Goal: Complete application form: Complete application form

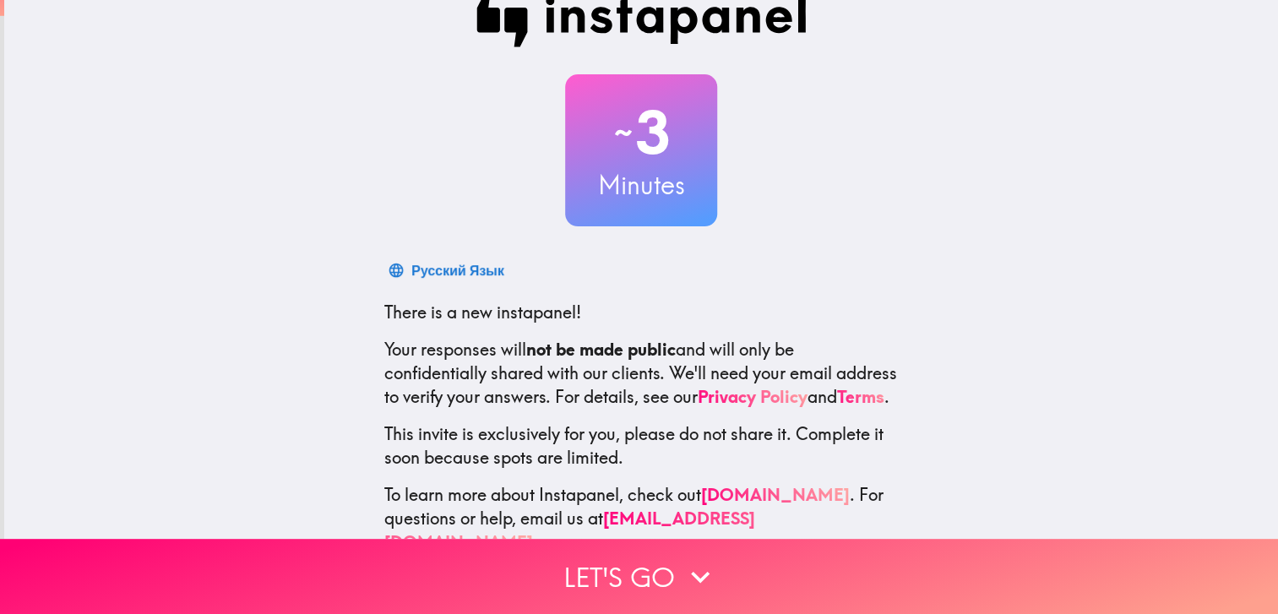
scroll to position [88, 0]
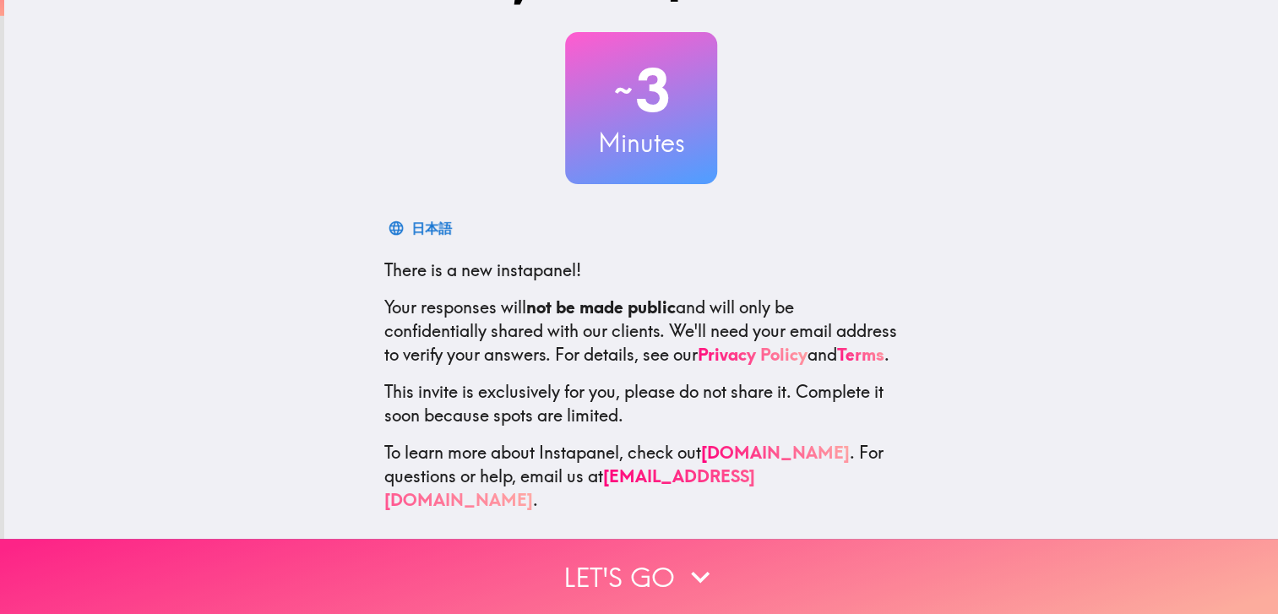
click at [657, 574] on button "Let's go" at bounding box center [639, 576] width 1278 height 75
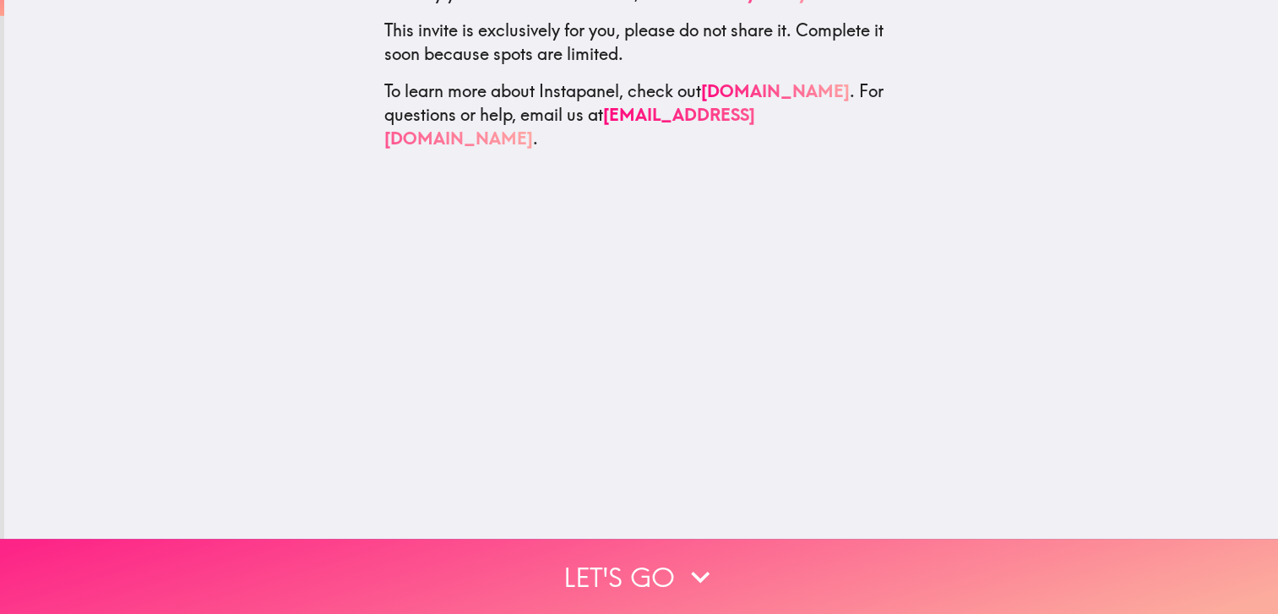
scroll to position [0, 0]
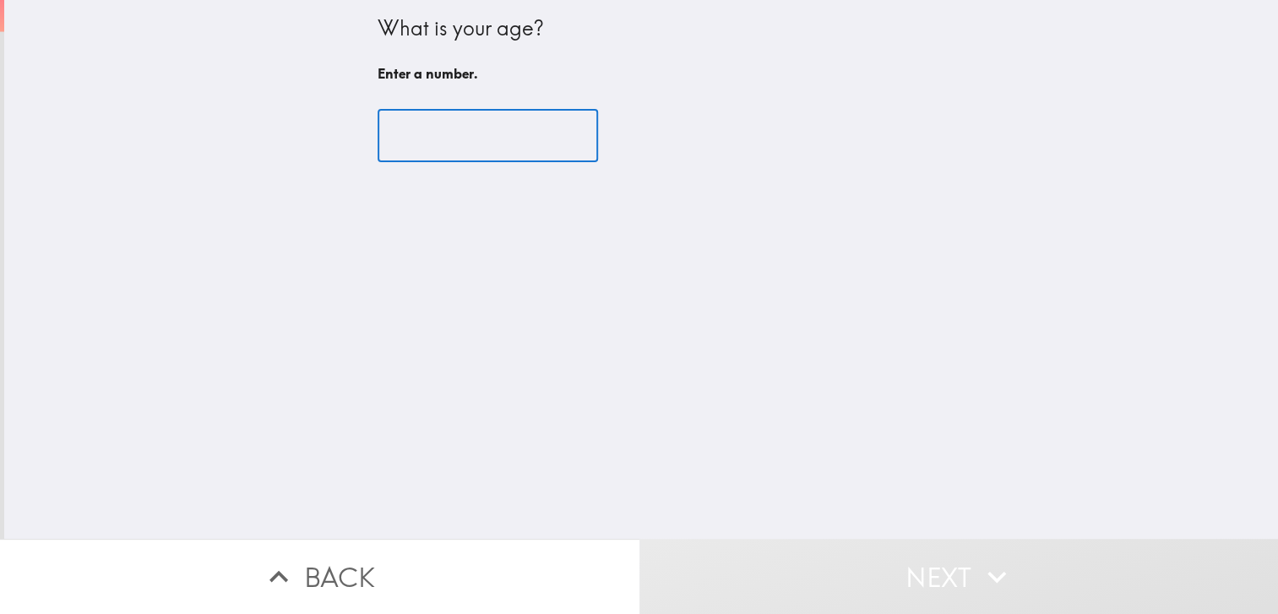
click at [422, 124] on input "number" at bounding box center [488, 136] width 221 height 52
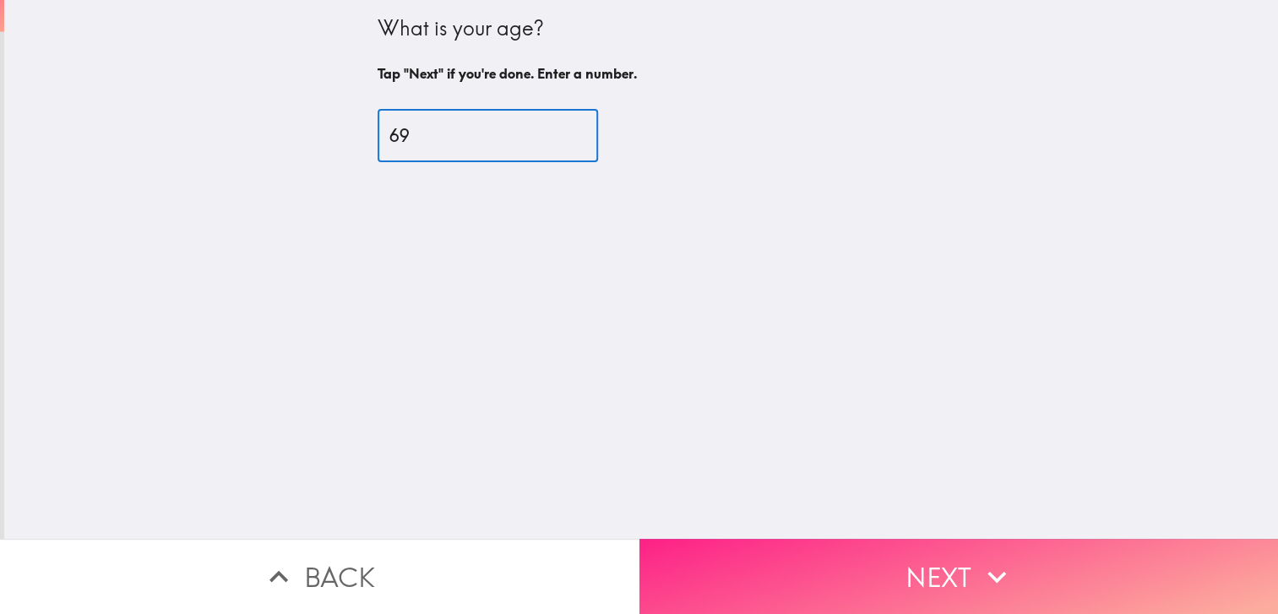
type input "69"
click at [1003, 574] on icon "button" at bounding box center [996, 577] width 37 height 37
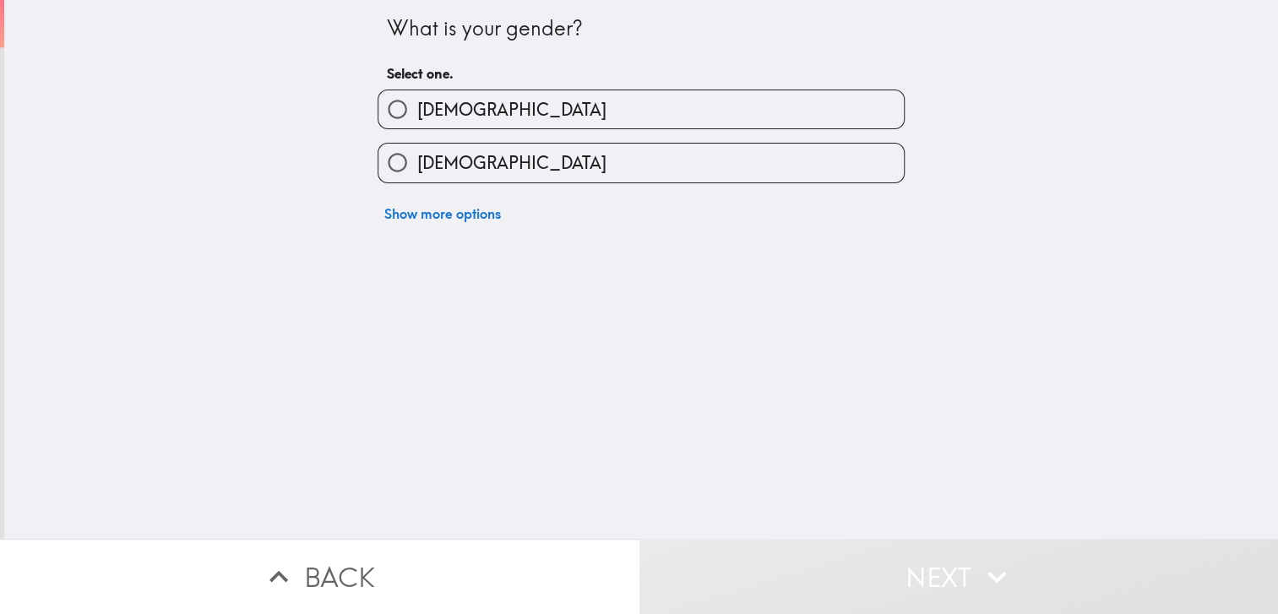
click at [544, 173] on label "[DEMOGRAPHIC_DATA]" at bounding box center [642, 163] width 526 height 38
click at [417, 173] on input "[DEMOGRAPHIC_DATA]" at bounding box center [398, 163] width 38 height 38
radio input "true"
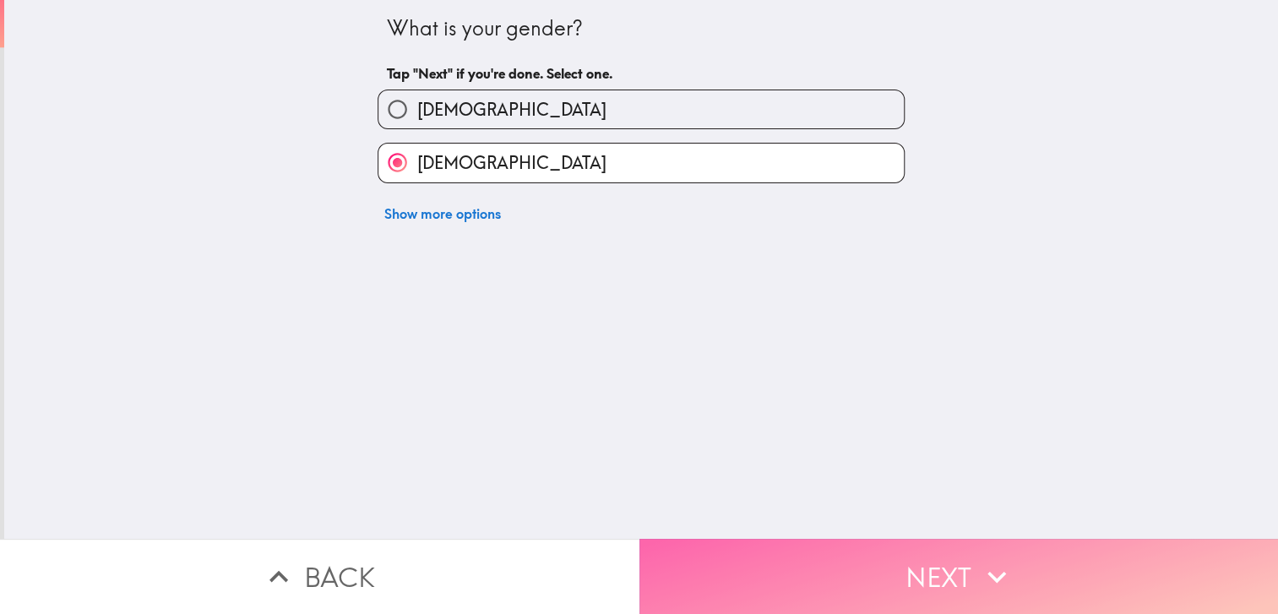
click at [926, 539] on button "Next" at bounding box center [960, 576] width 640 height 75
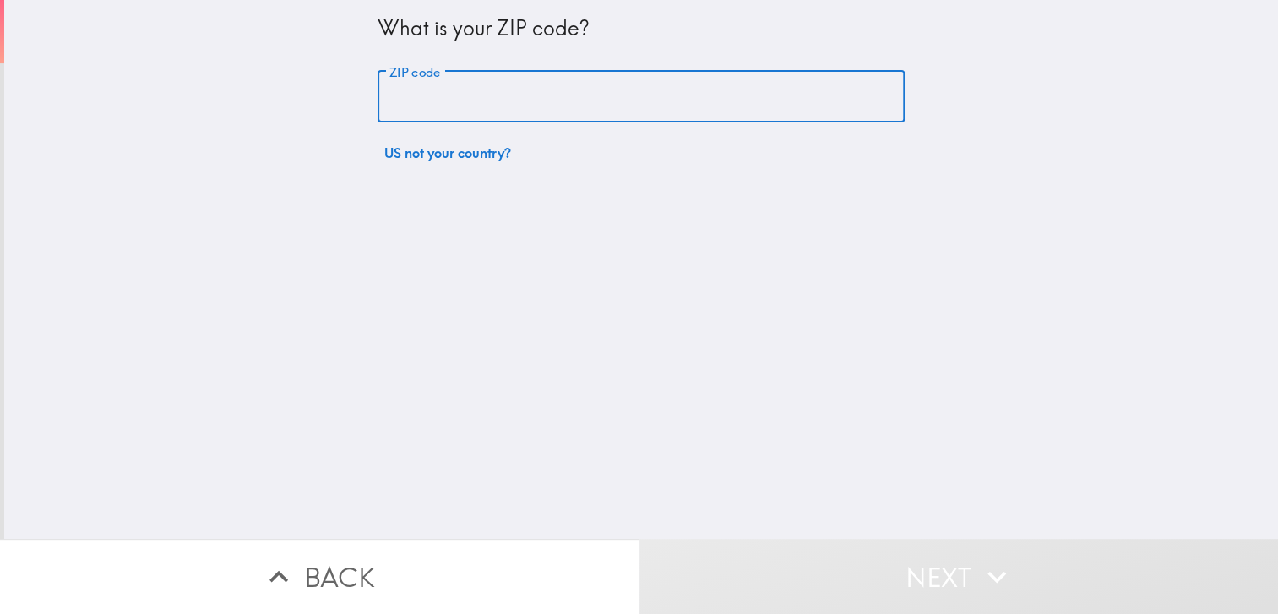
click at [528, 105] on input "ZIP code" at bounding box center [641, 97] width 527 height 52
type input "85374"
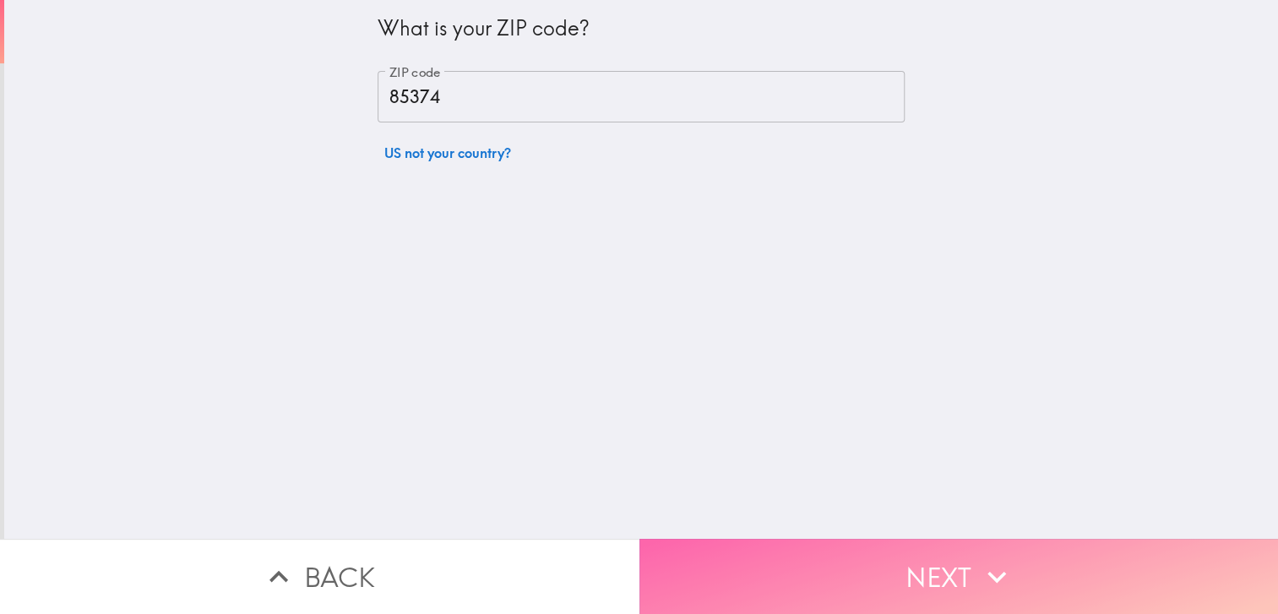
click at [786, 576] on button "Next" at bounding box center [960, 576] width 640 height 75
